Goal: Navigation & Orientation: Go to known website

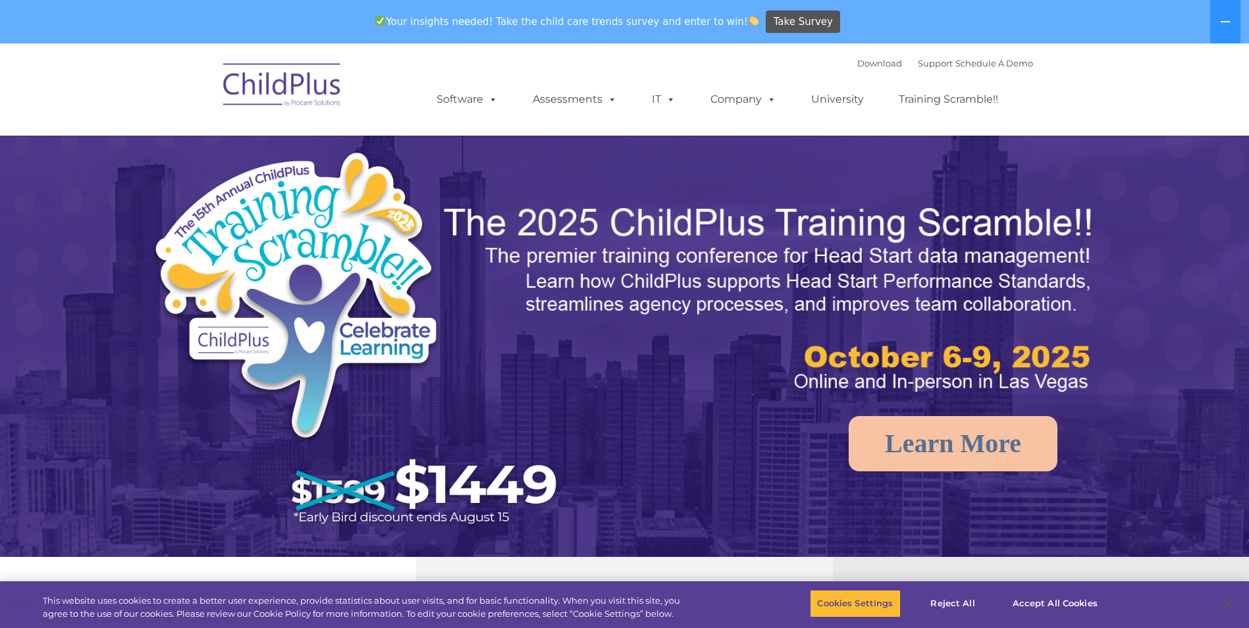
select select "MEDIUM"
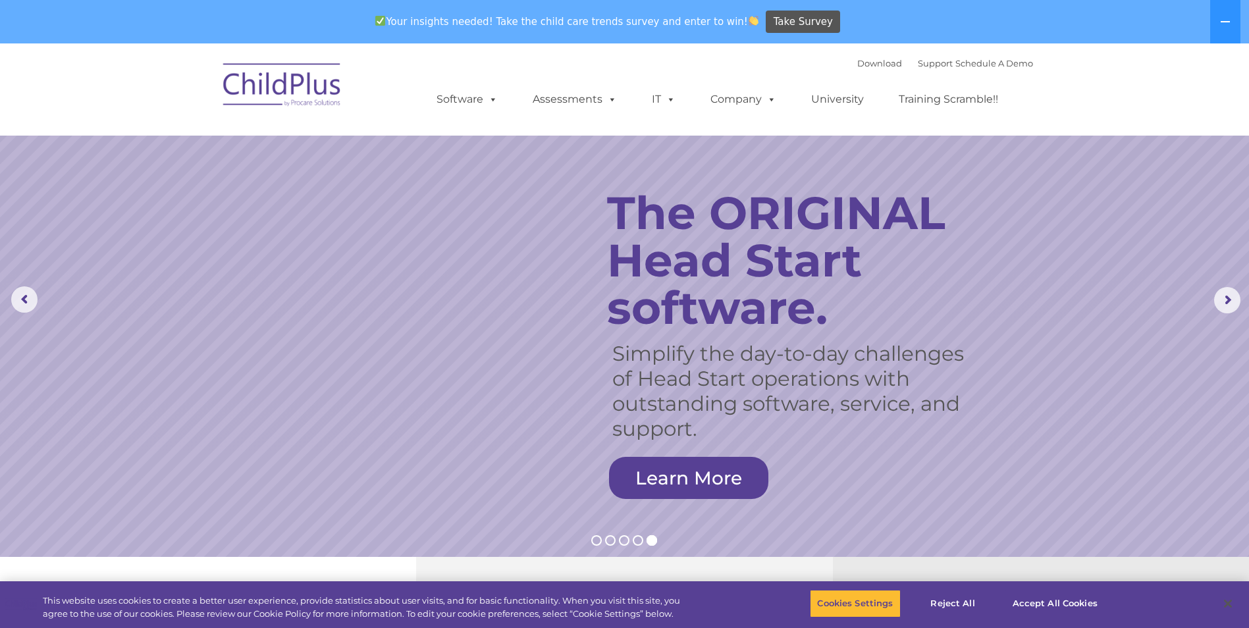
click at [323, 97] on img at bounding box center [283, 87] width 132 height 66
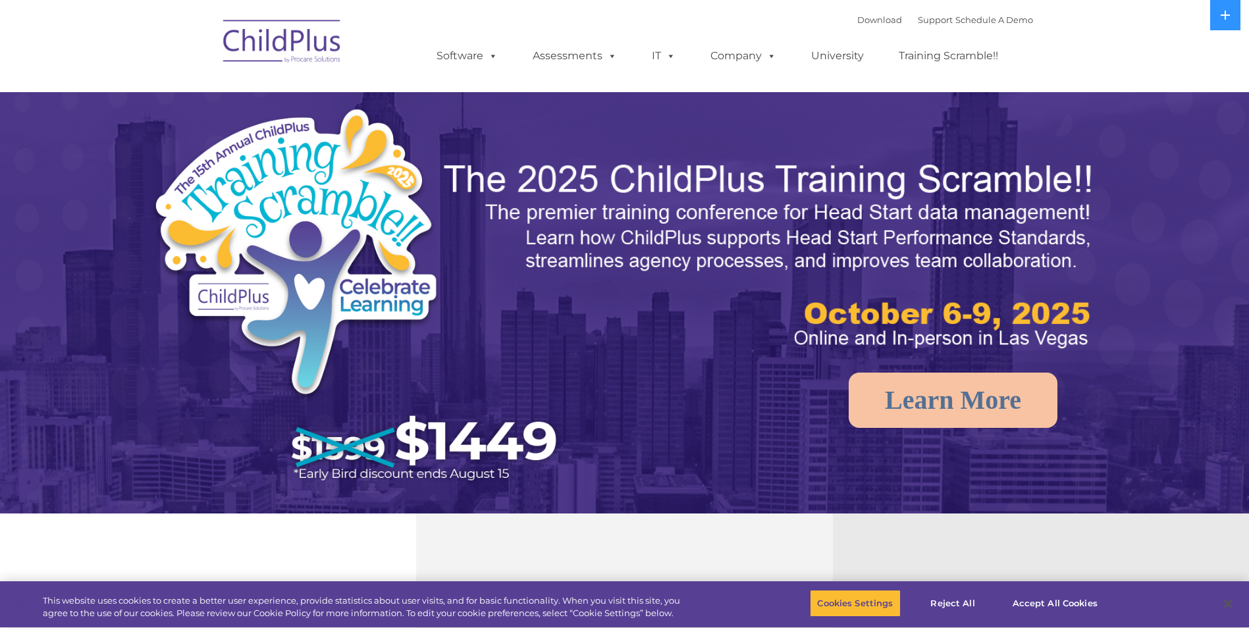
select select "MEDIUM"
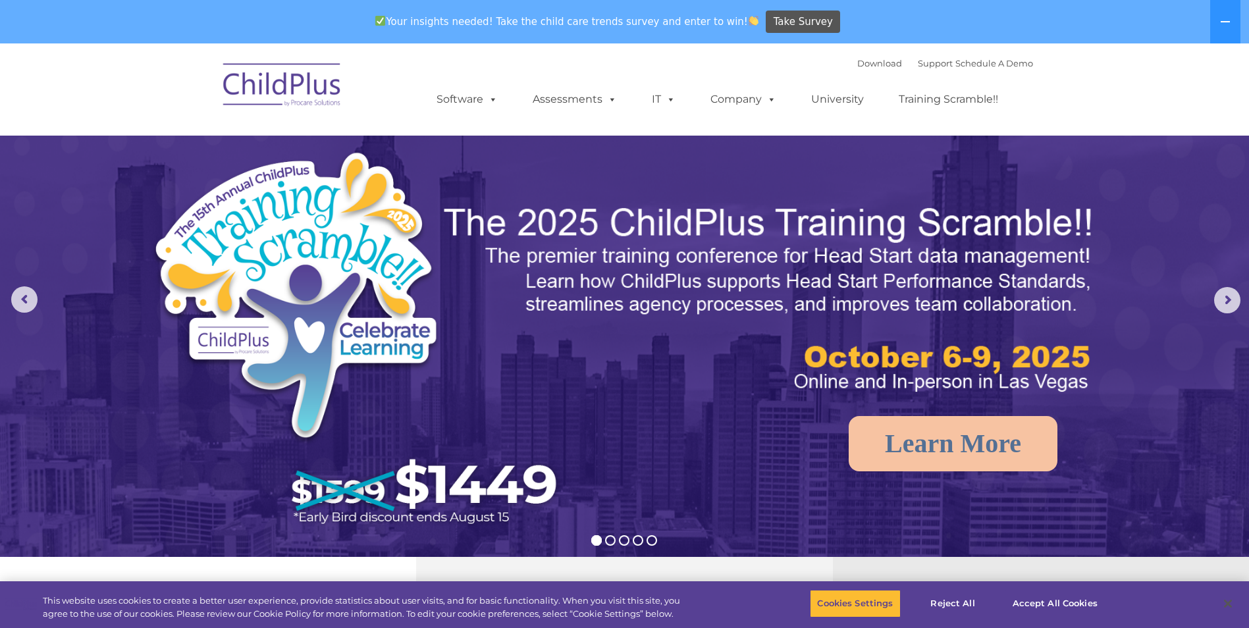
click at [291, 93] on img at bounding box center [283, 87] width 132 height 66
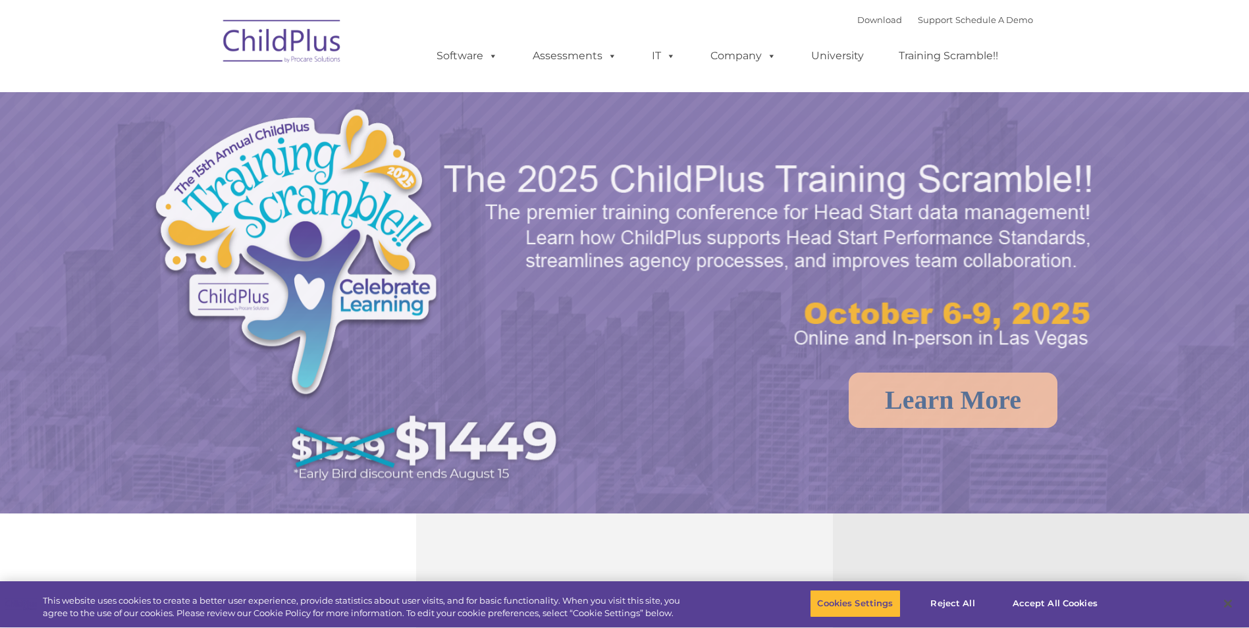
select select "MEDIUM"
